Goal: Task Accomplishment & Management: Use online tool/utility

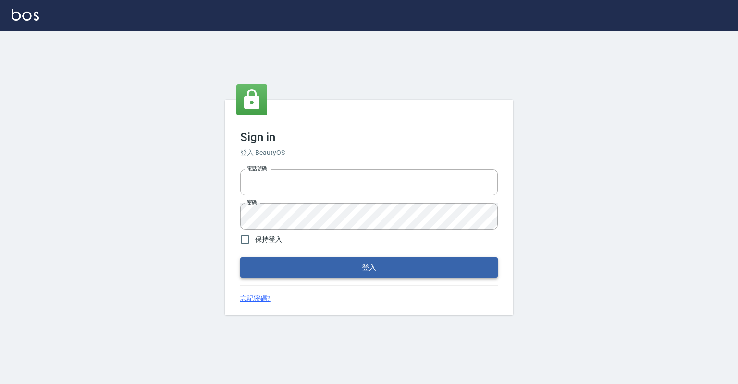
type input "0918176355"
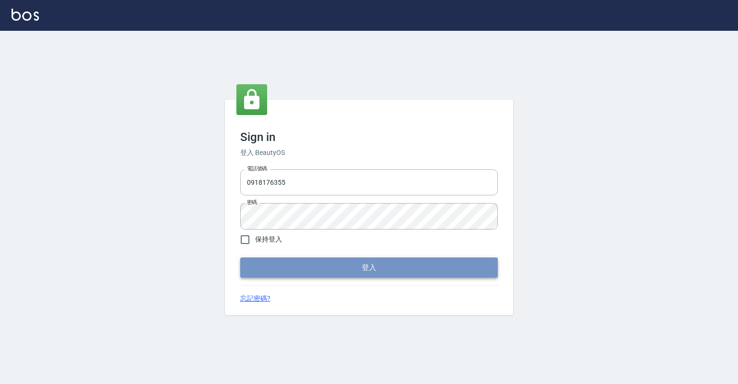
click at [328, 274] on button "登入" at bounding box center [369, 267] width 258 height 20
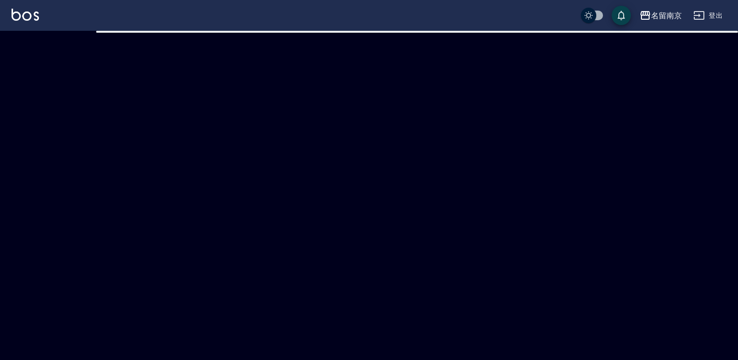
checkbox input "true"
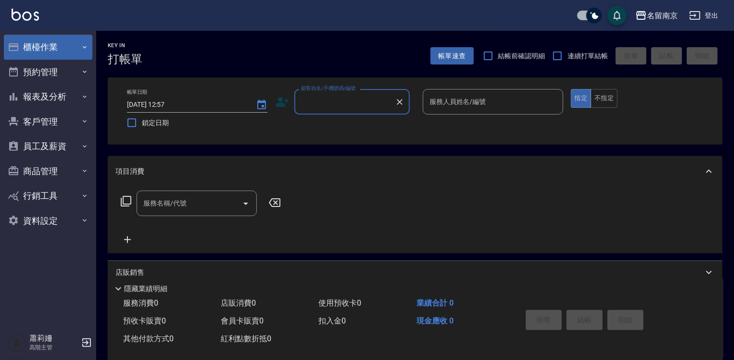
click at [59, 48] on button "櫃檯作業" at bounding box center [48, 47] width 88 height 25
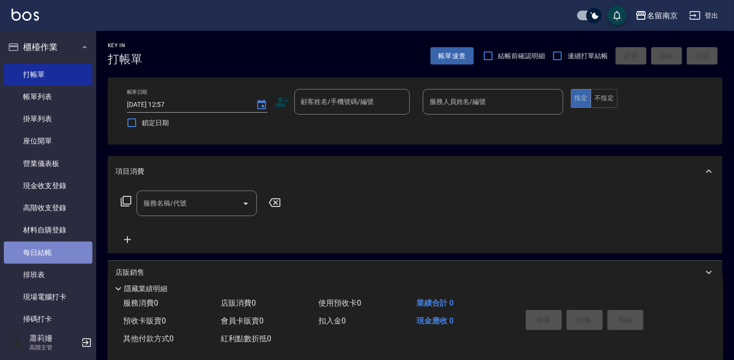
click at [58, 251] on link "每日結帳" at bounding box center [48, 252] width 88 height 22
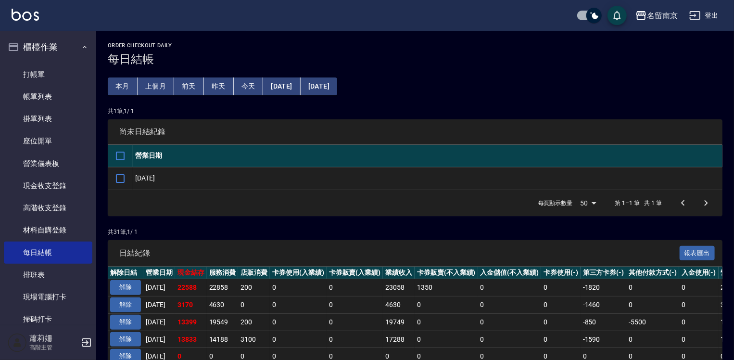
scroll to position [96, 0]
